Goal: Check status: Check status

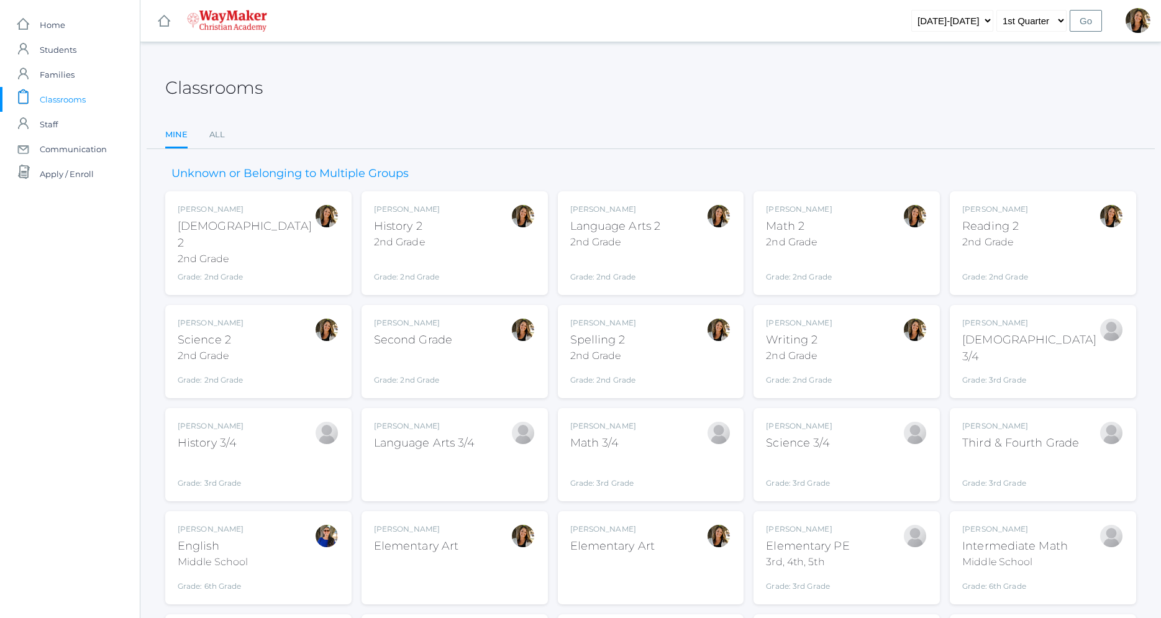
click at [73, 99] on span "Classrooms" at bounding box center [63, 99] width 46 height 25
click at [802, 237] on div "2nd Grade" at bounding box center [799, 242] width 66 height 15
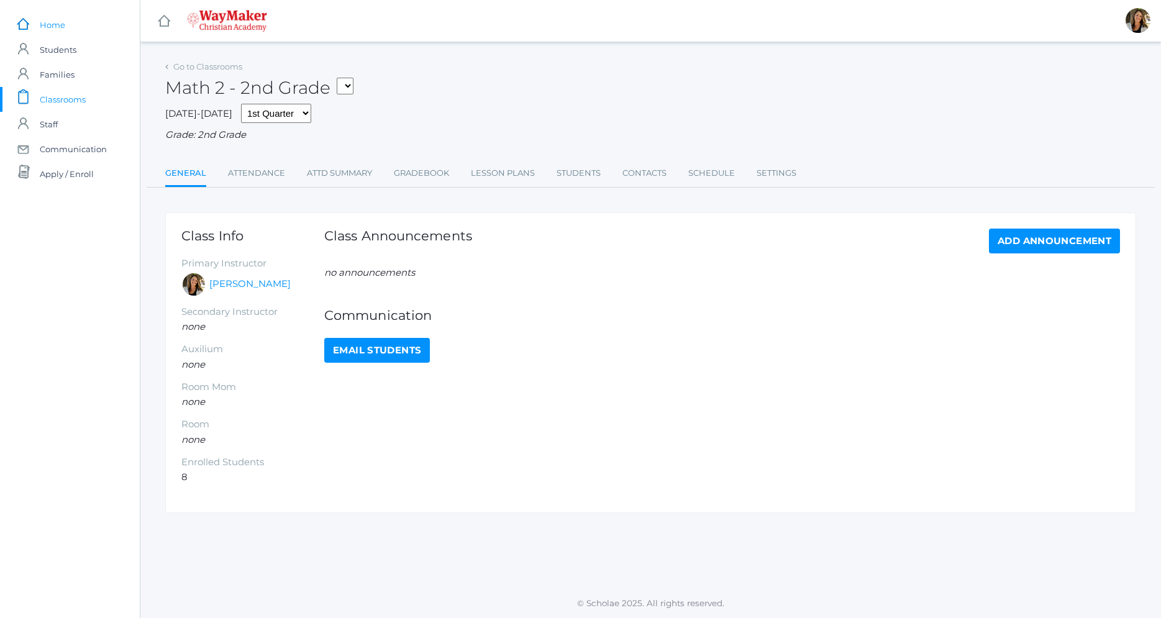
click at [68, 22] on link "icons/ui/navigation/home Created with Sketch. Home" at bounding box center [70, 24] width 140 height 25
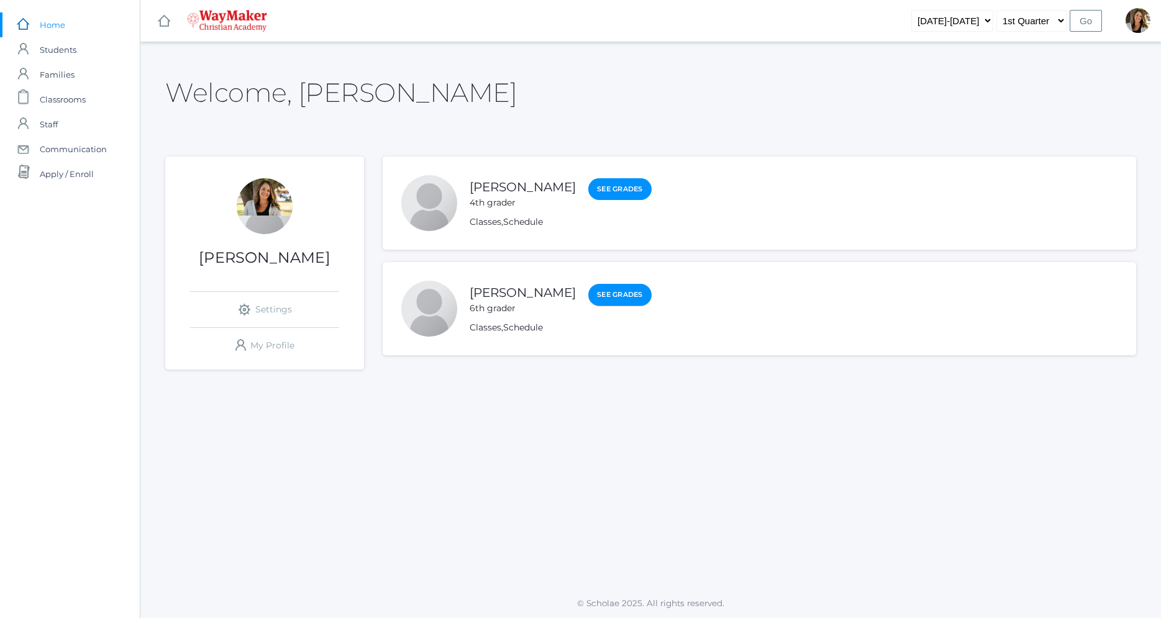
click at [588, 299] on link "See Grades" at bounding box center [619, 295] width 63 height 22
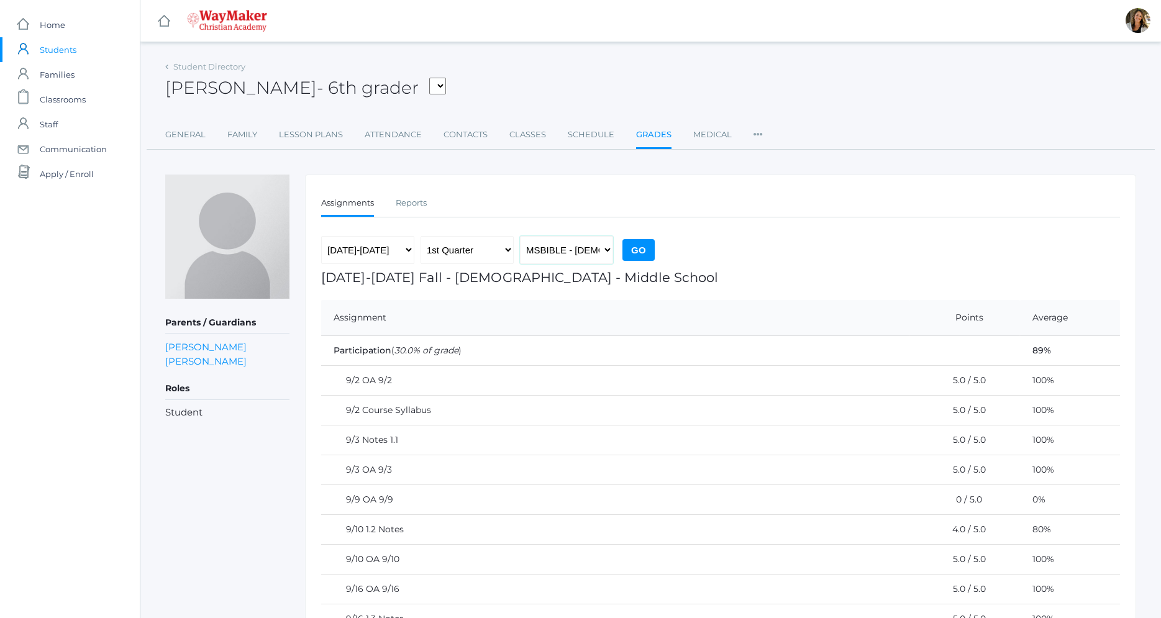
select select "2522"
click option "INTERMATH - Intermediate Math Middle School" at bounding box center [0, 0] width 0 height 0
click at [639, 247] on input "Go" at bounding box center [639, 250] width 32 height 22
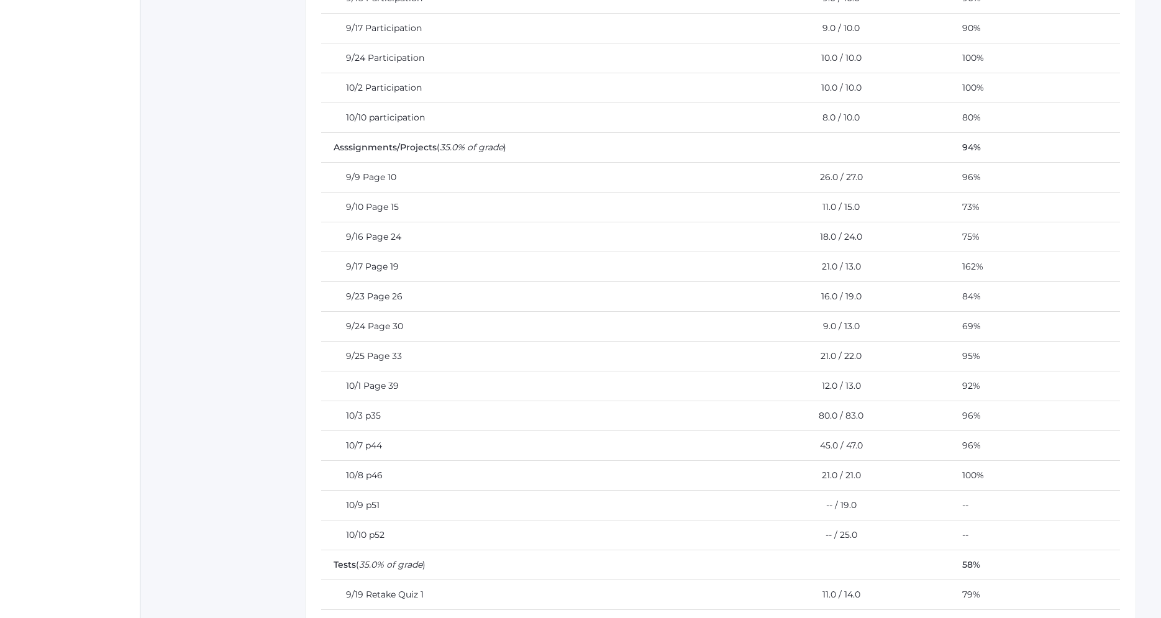
scroll to position [427, 0]
